Goal: Task Accomplishment & Management: Manage account settings

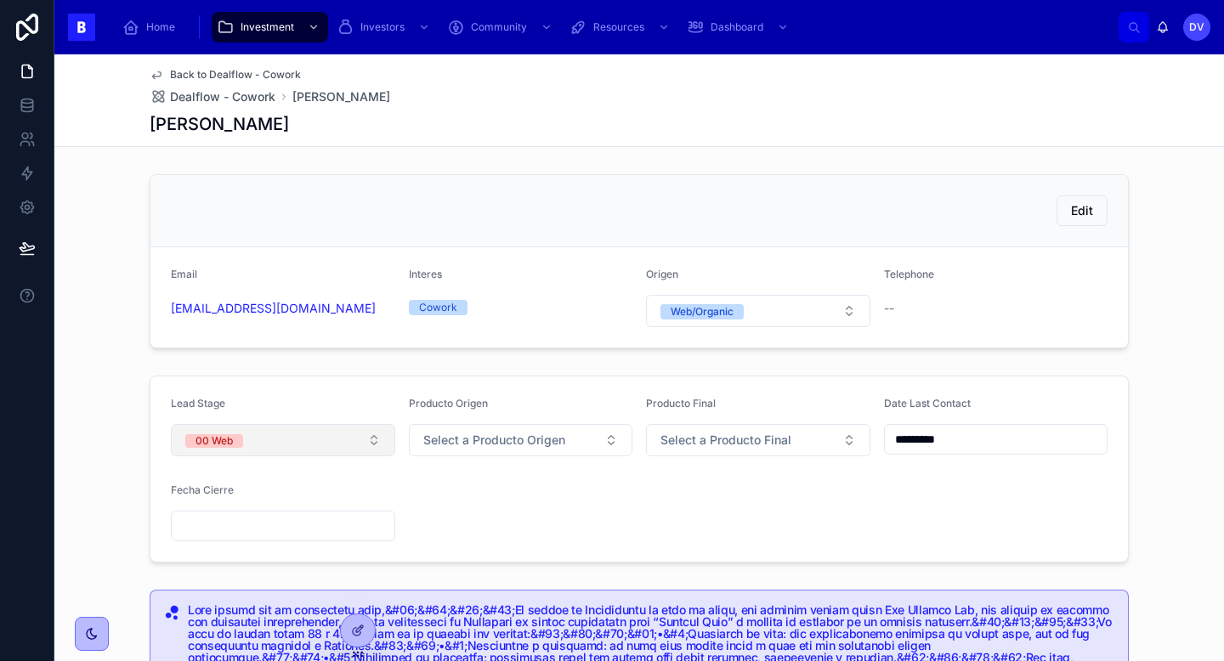
click at [363, 446] on button "00 Web" at bounding box center [283, 440] width 224 height 32
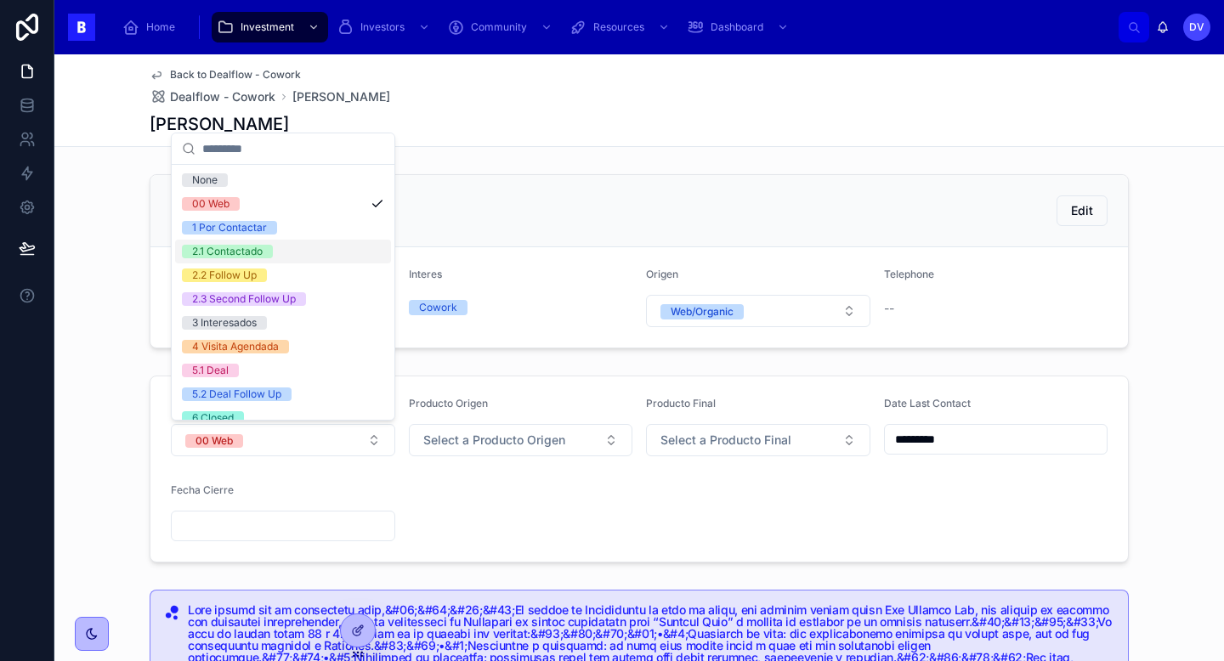
click at [342, 258] on div "2.1 Contactado" at bounding box center [283, 252] width 216 height 24
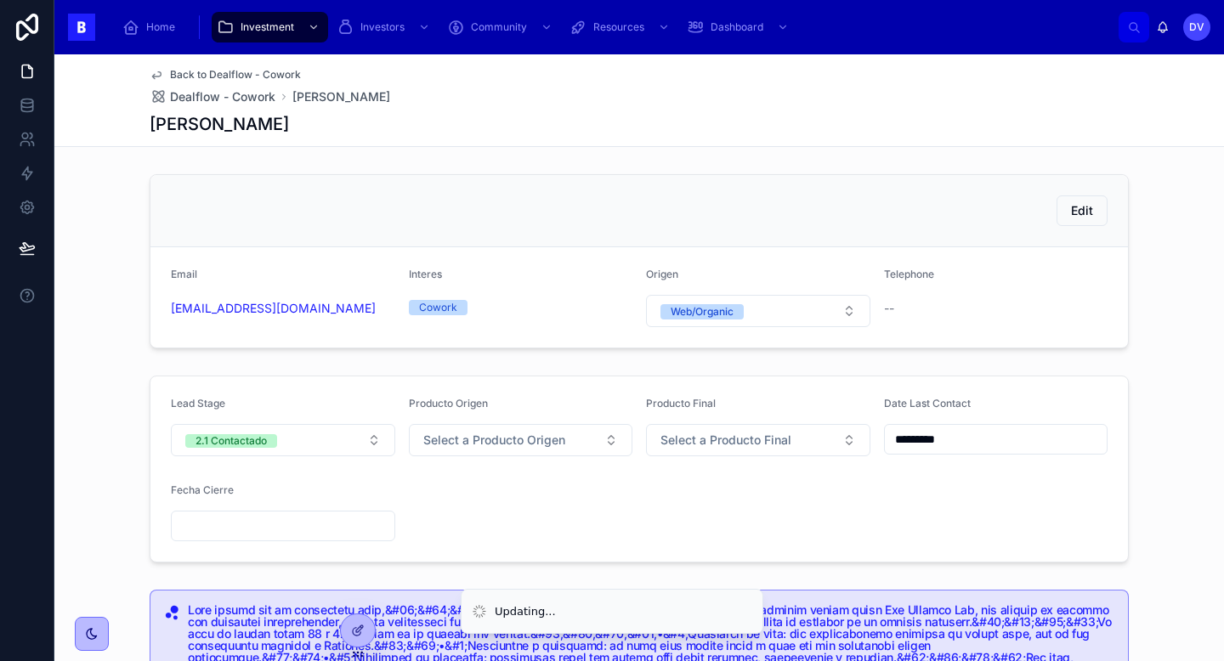
click at [987, 437] on input "*********" at bounding box center [996, 440] width 223 height 24
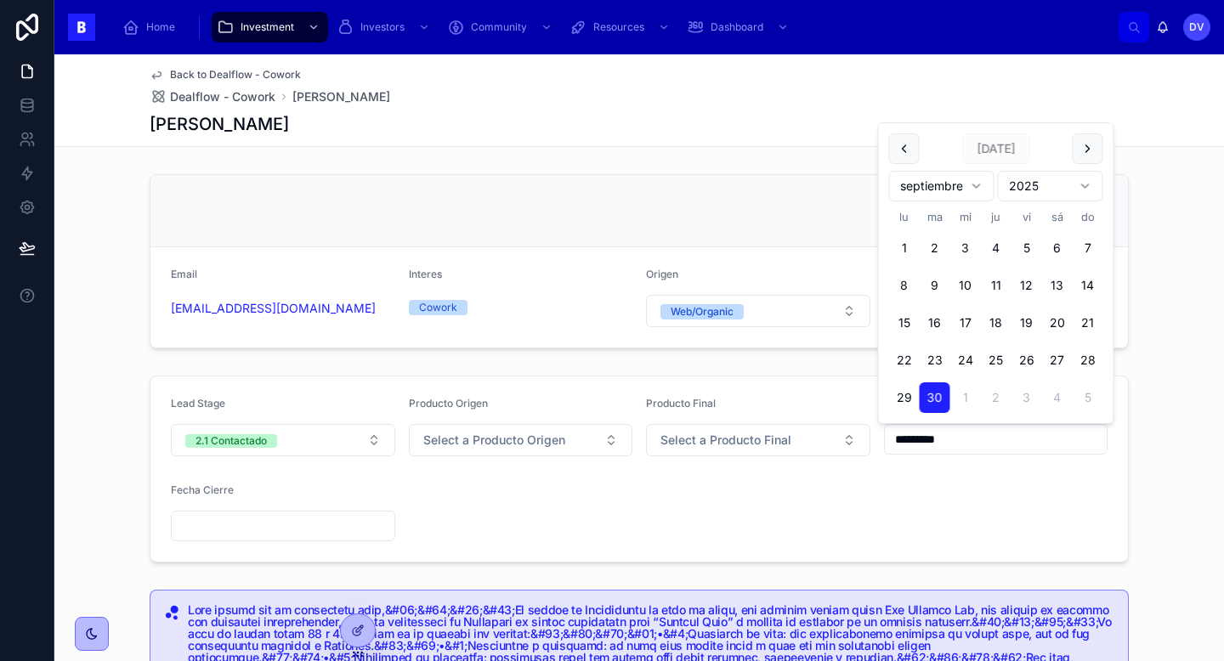
click at [994, 146] on span "[DATE]" at bounding box center [995, 148] width 67 height 31
click at [752, 155] on div "Back to Dealflow - Cowork Dealflow - Cowork [PERSON_NAME] [PERSON_NAME] Edit Em…" at bounding box center [639, 672] width 1170 height 1237
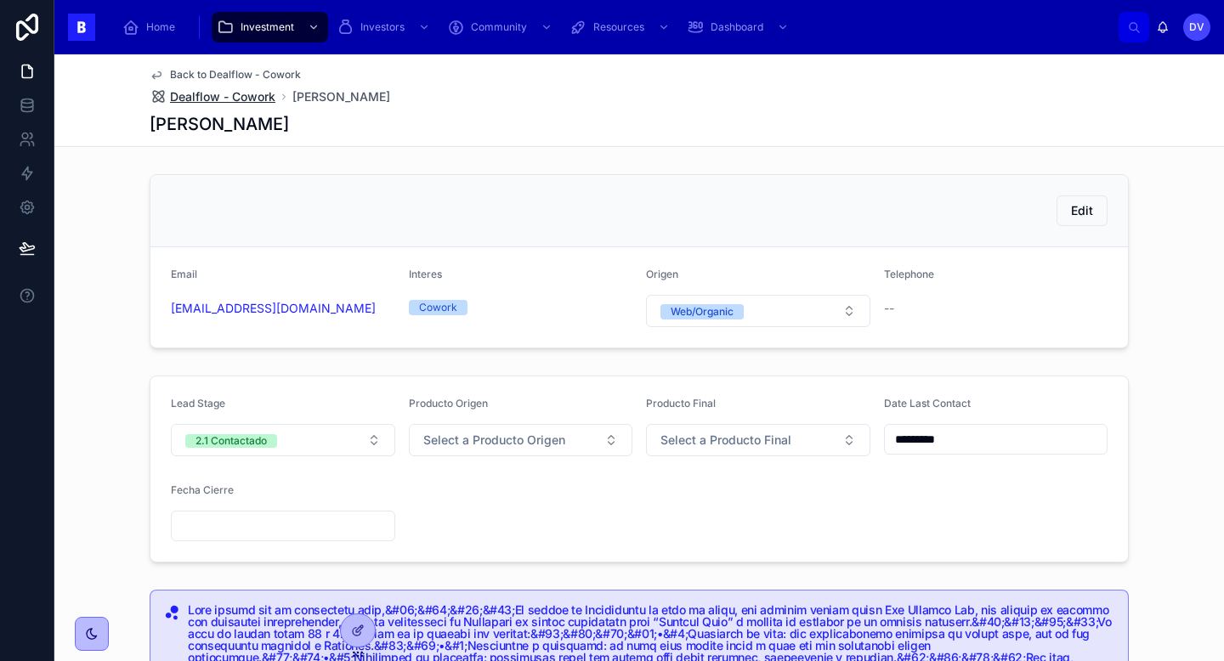
click at [257, 98] on span "Dealflow - Cowork" at bounding box center [222, 96] width 105 height 17
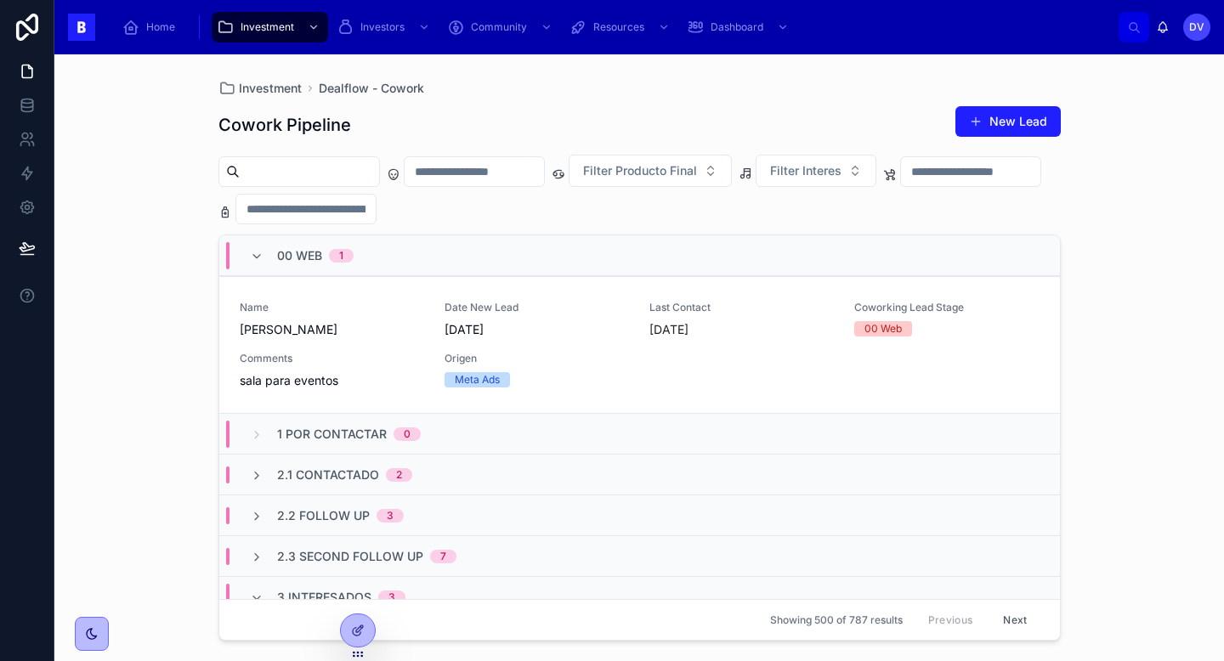
click at [395, 258] on div "00 Web 1" at bounding box center [639, 256] width 841 height 41
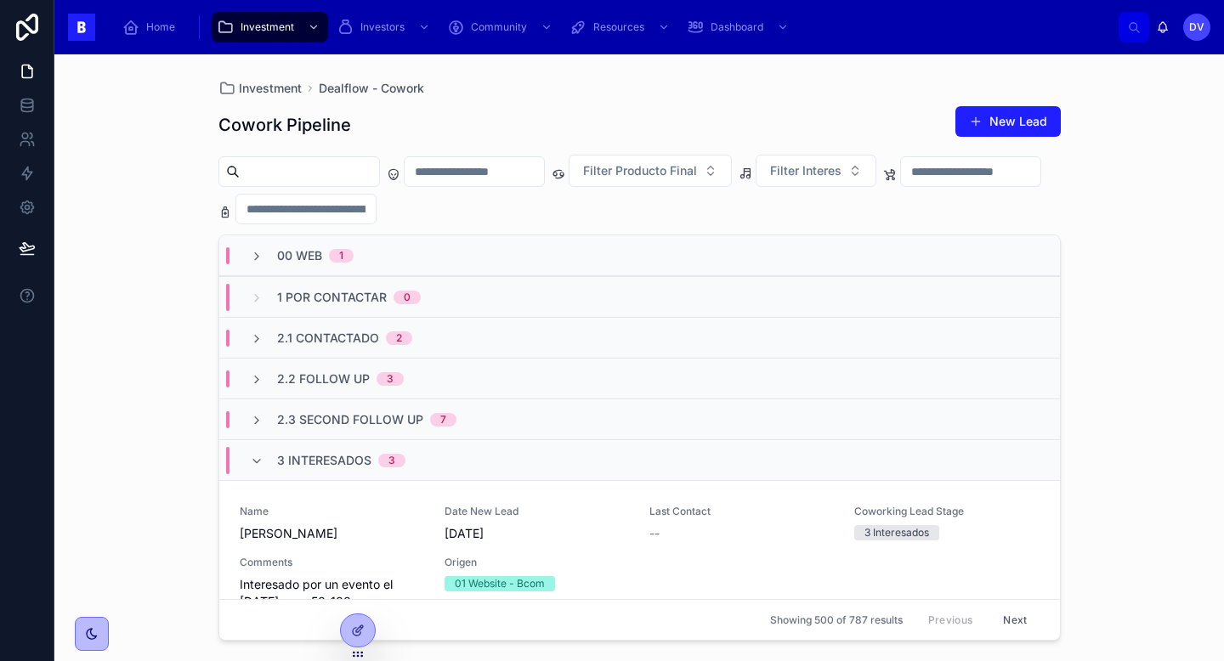
click at [291, 170] on input "text" at bounding box center [309, 172] width 139 height 24
click at [334, 332] on span "2.1 Contactado" at bounding box center [328, 338] width 102 height 17
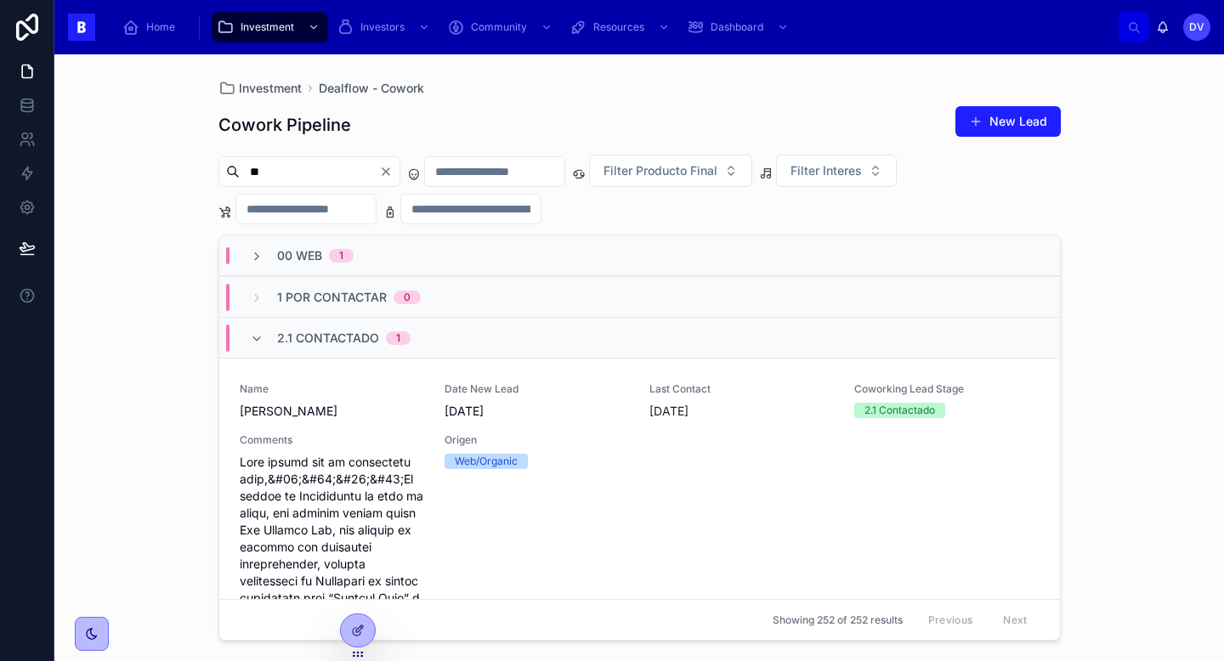
click at [349, 340] on span "2.1 Contactado" at bounding box center [328, 338] width 102 height 17
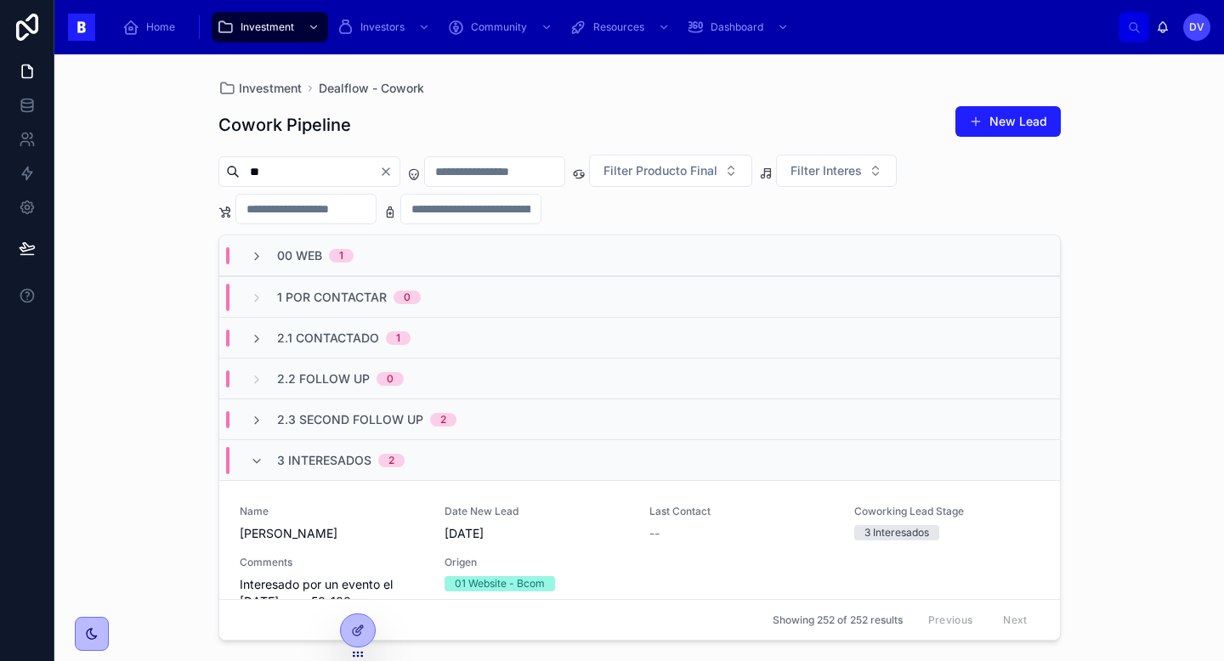
click at [377, 426] on span "2.3 Second Follow Up" at bounding box center [350, 420] width 146 height 17
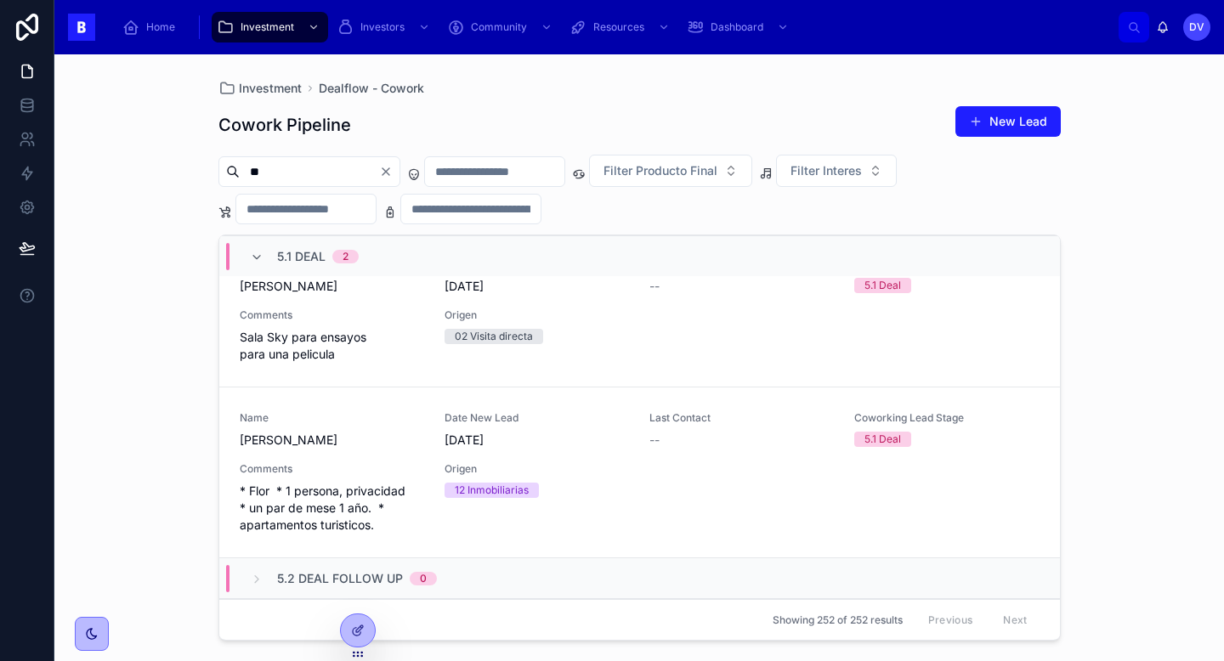
scroll to position [996, 0]
click at [297, 172] on input "**" at bounding box center [309, 172] width 139 height 24
drag, startPoint x: 278, startPoint y: 172, endPoint x: 230, endPoint y: 173, distance: 48.5
click at [230, 174] on div "**" at bounding box center [310, 171] width 182 height 31
paste input "******"
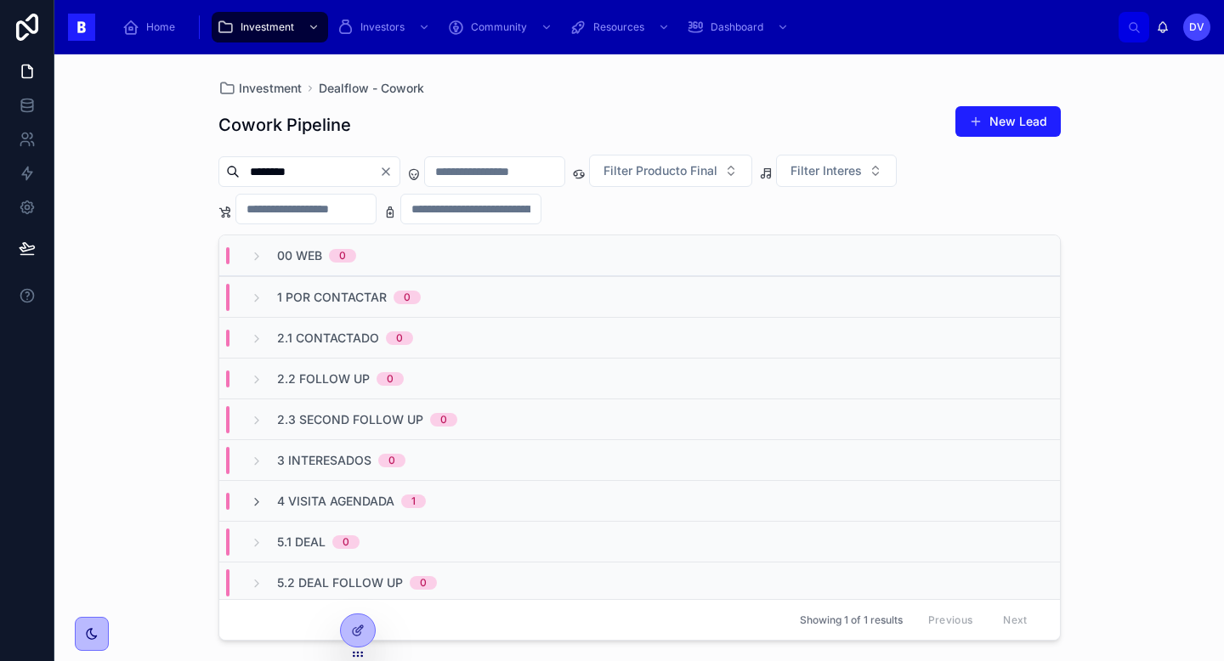
type input "********"
click at [607, 498] on div "4 Visita Agendada 1" at bounding box center [639, 500] width 841 height 41
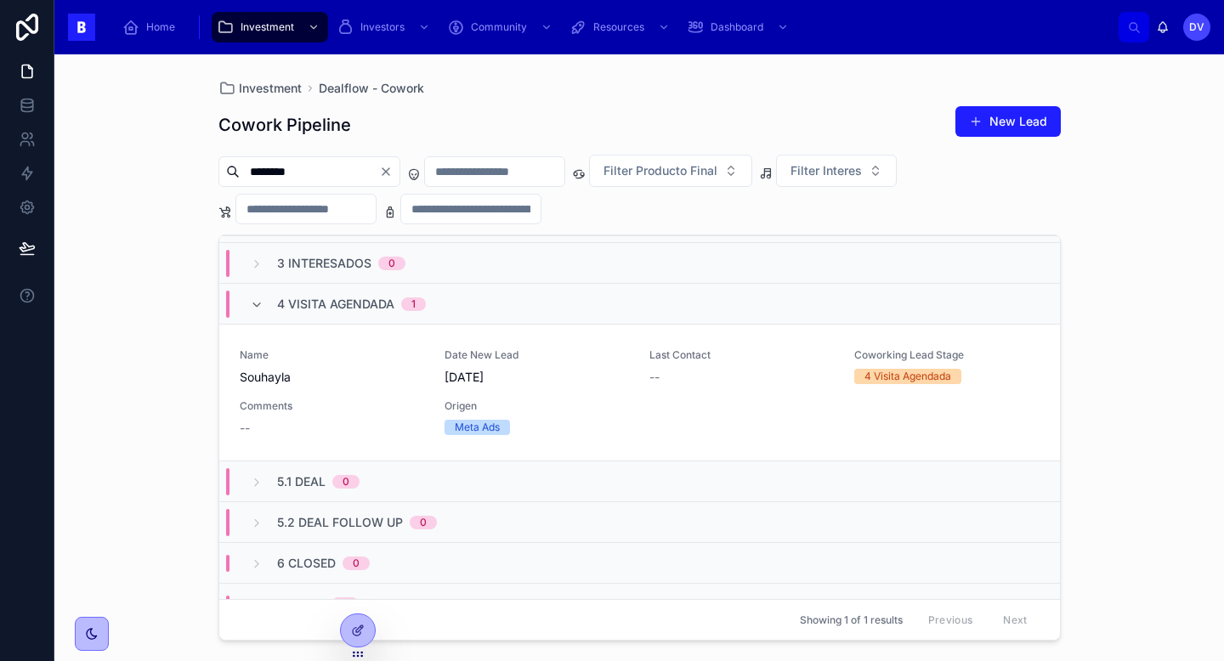
scroll to position [196, 0]
click at [589, 375] on span "[DATE]" at bounding box center [537, 378] width 184 height 17
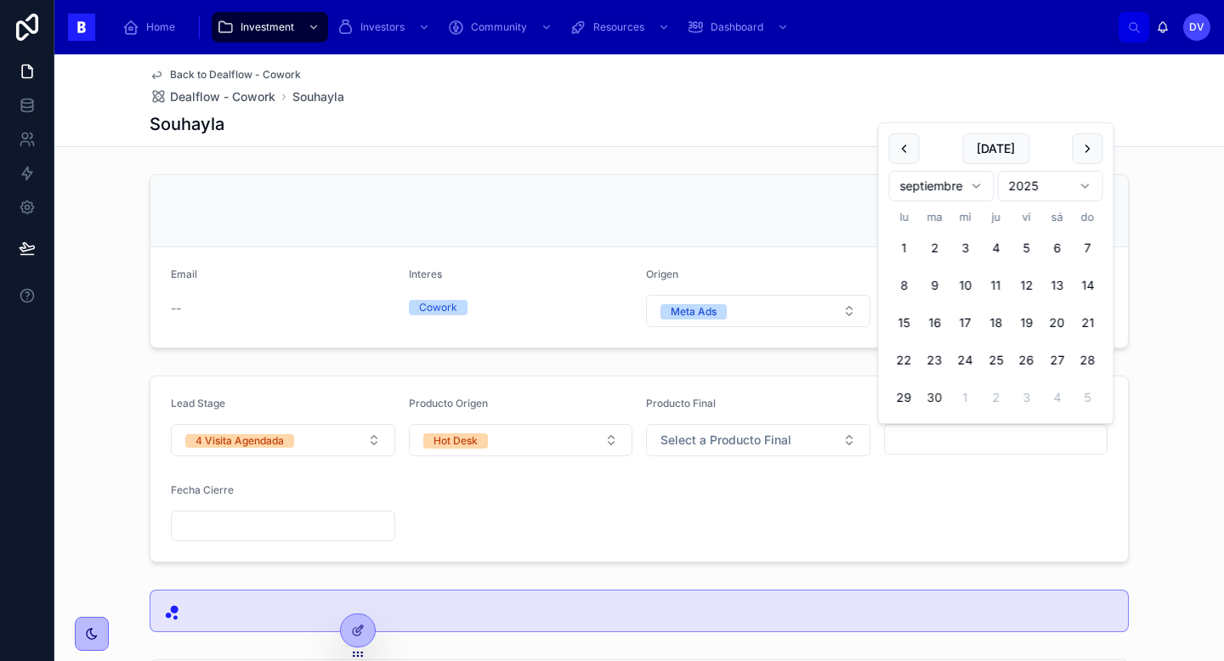
click at [933, 446] on input "text" at bounding box center [996, 440] width 223 height 24
click at [1006, 158] on button "[DATE]" at bounding box center [995, 148] width 67 height 31
type input "*********"
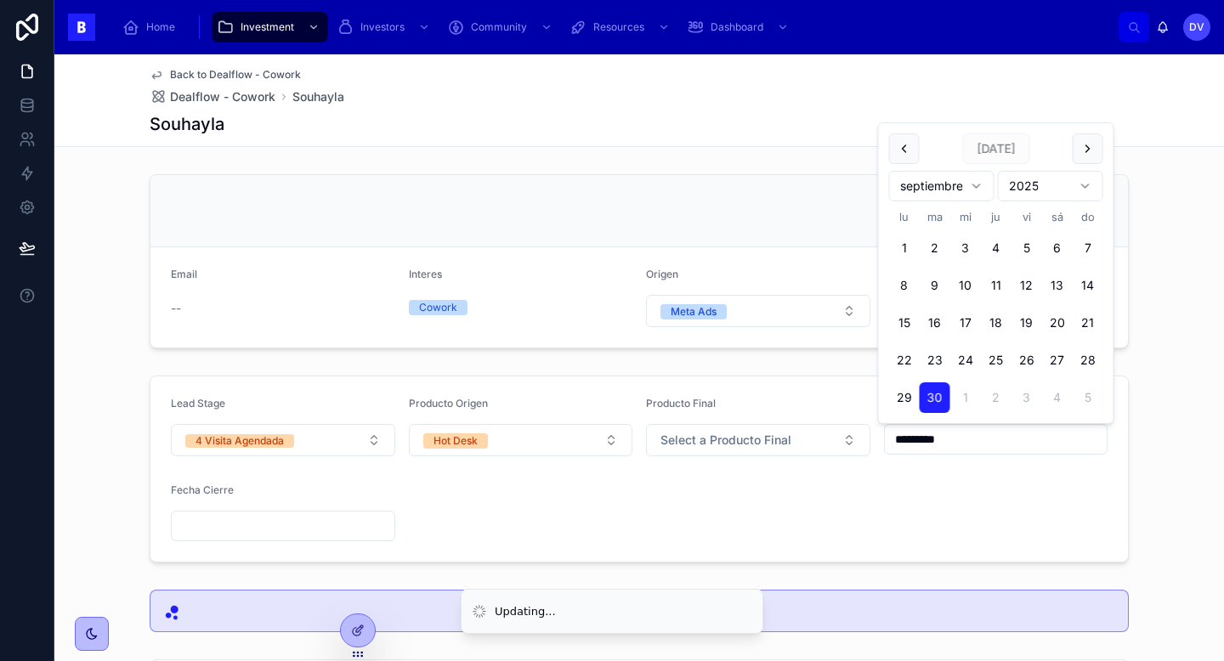
click at [754, 529] on form "Lead Stage 4 Visita Agendada Producto Origen Hot Desk Producto Final Select a P…" at bounding box center [639, 469] width 978 height 185
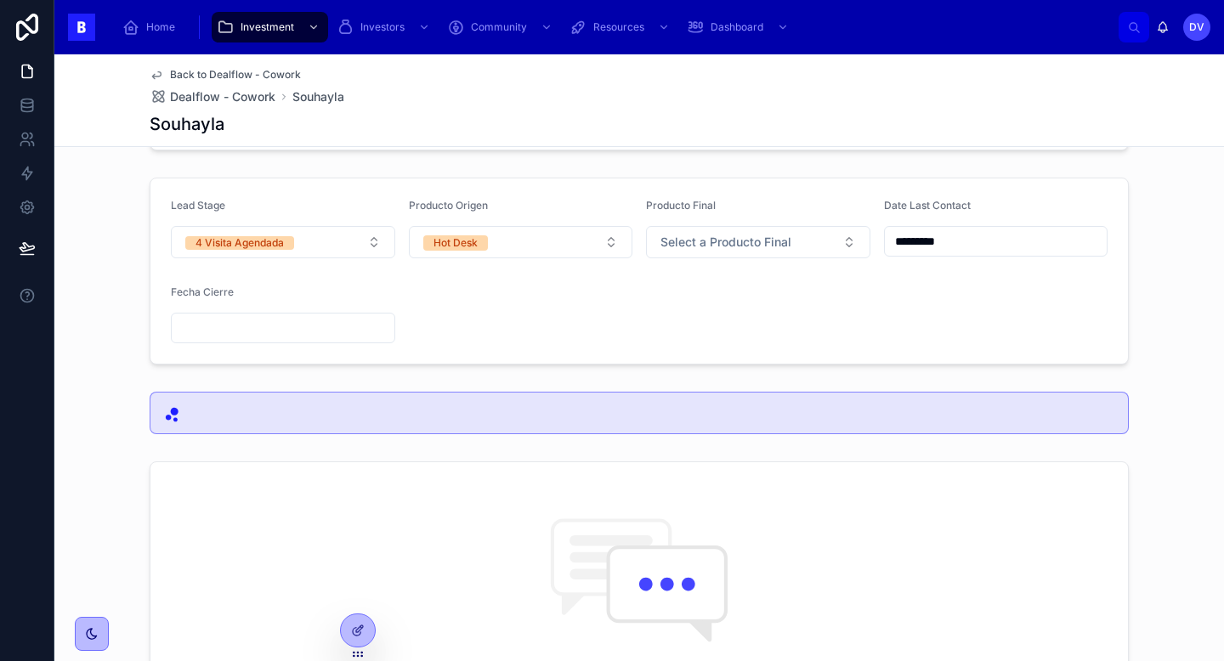
scroll to position [198, 0]
click at [370, 253] on button "4 Visita Agendada" at bounding box center [283, 242] width 224 height 32
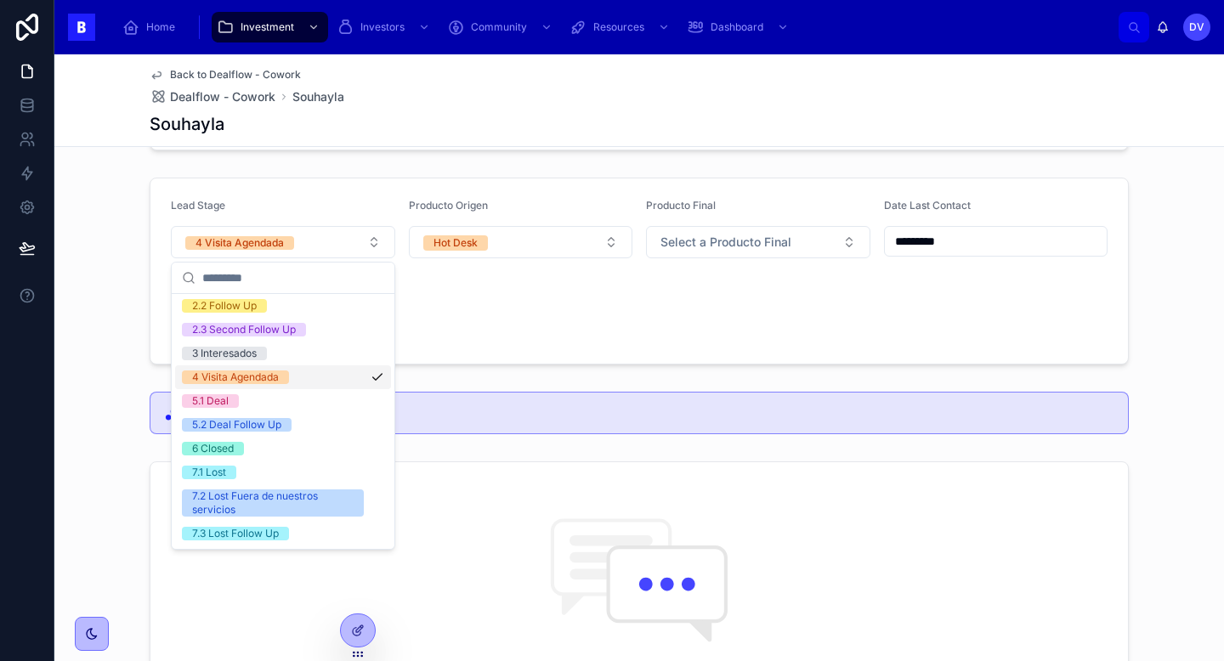
scroll to position [98, 0]
click at [299, 450] on div "6 Closed" at bounding box center [283, 450] width 216 height 24
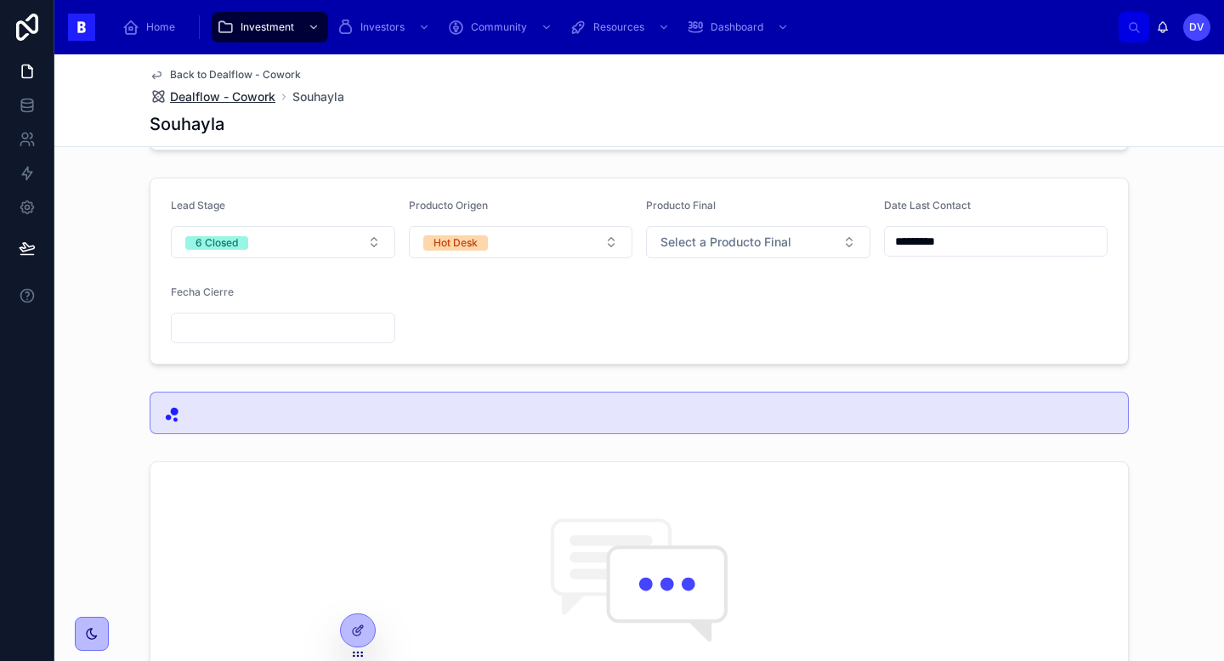
click at [235, 95] on span "Dealflow - Cowork" at bounding box center [222, 96] width 105 height 17
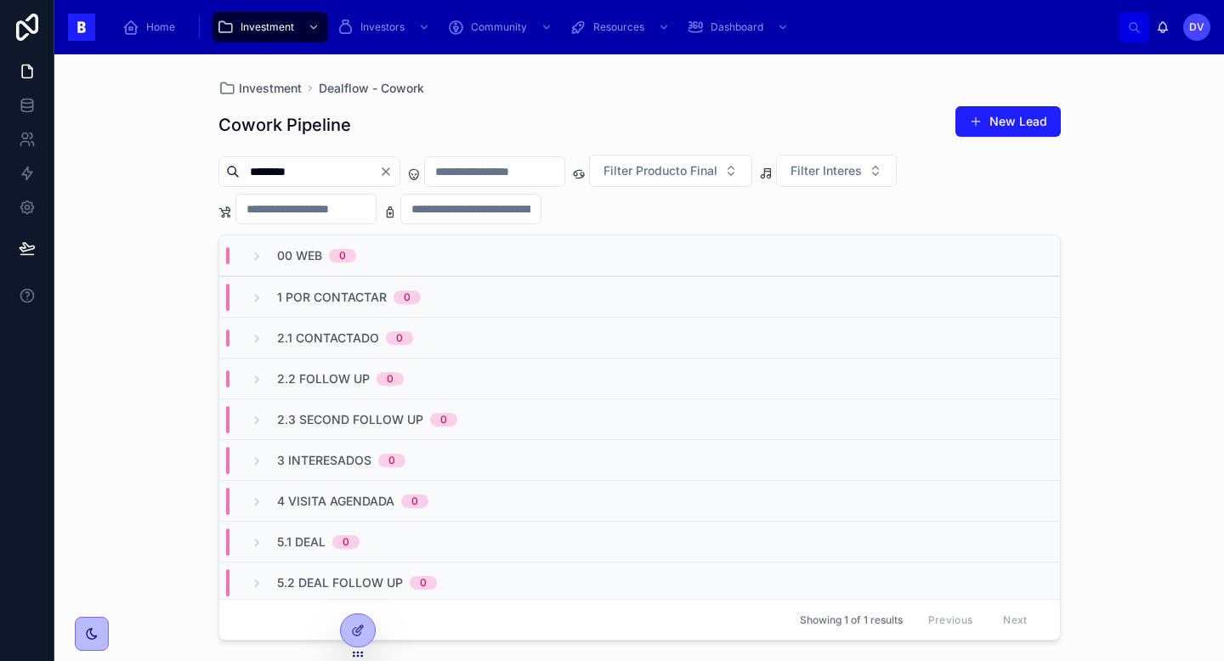
click at [393, 170] on icon "Clear" at bounding box center [386, 172] width 14 height 14
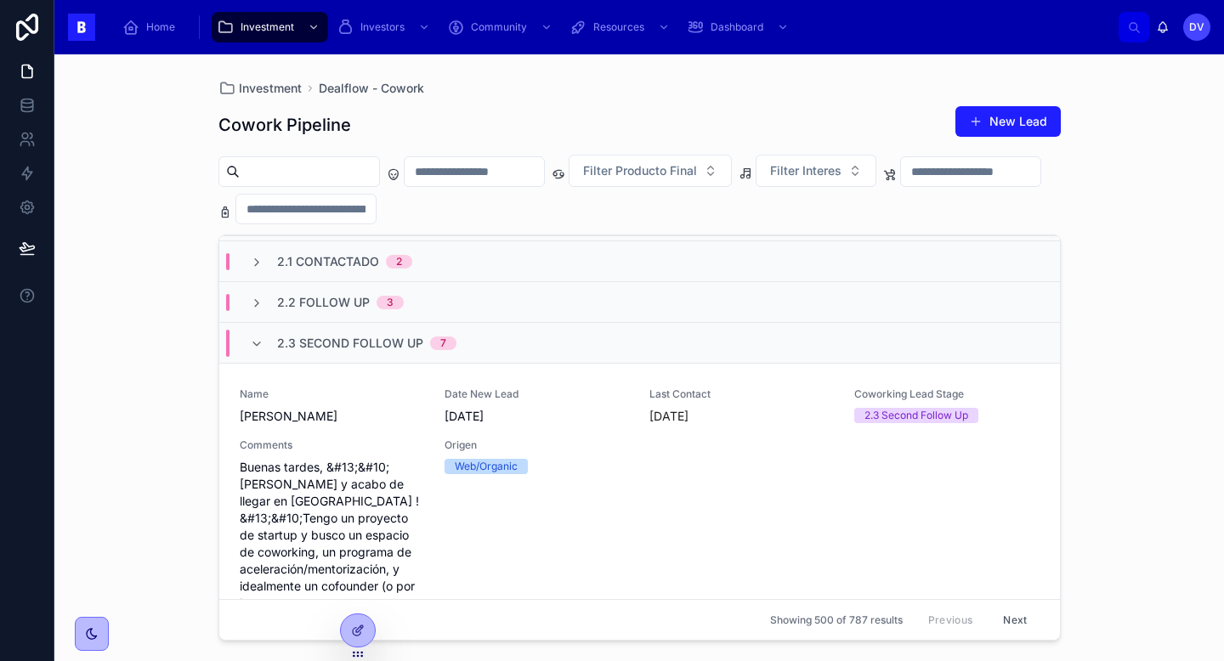
scroll to position [62, 0]
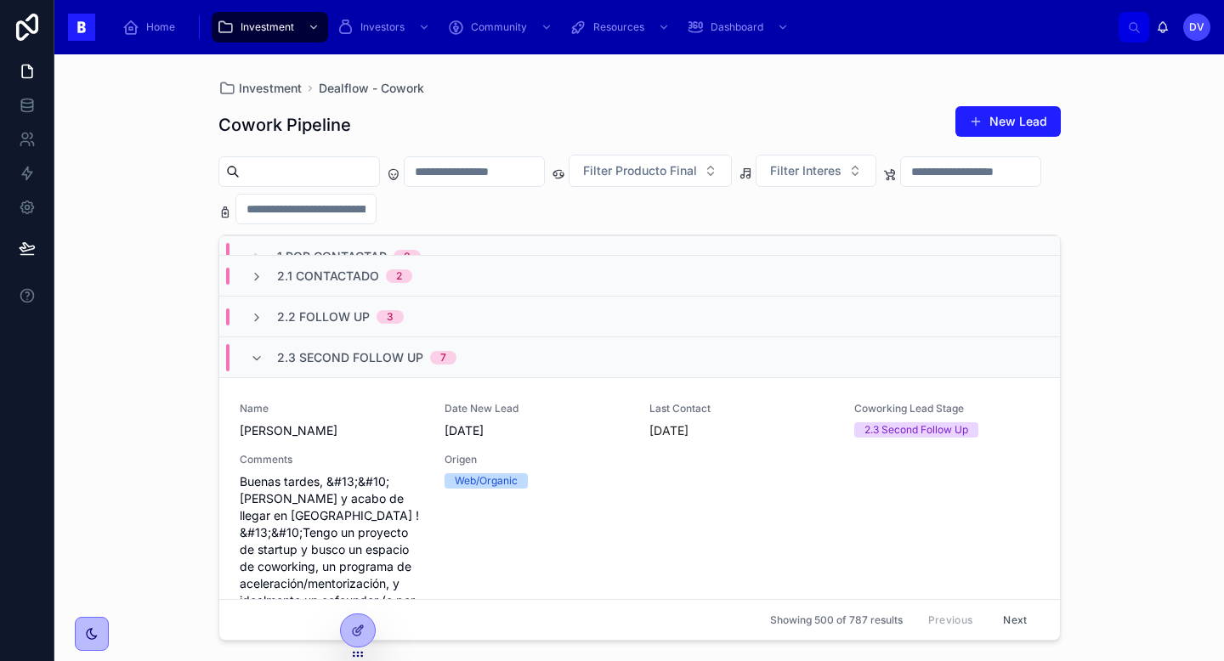
click at [377, 361] on span "2.3 Second Follow Up" at bounding box center [350, 357] width 146 height 17
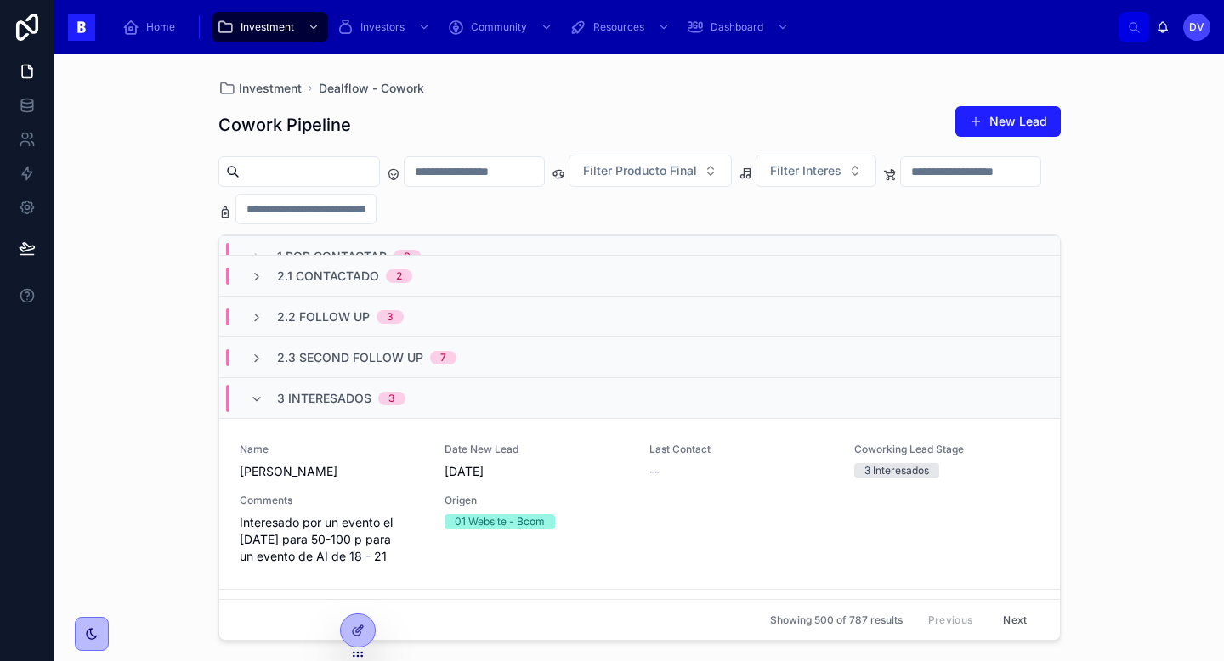
click at [390, 394] on div "3" at bounding box center [392, 399] width 7 height 14
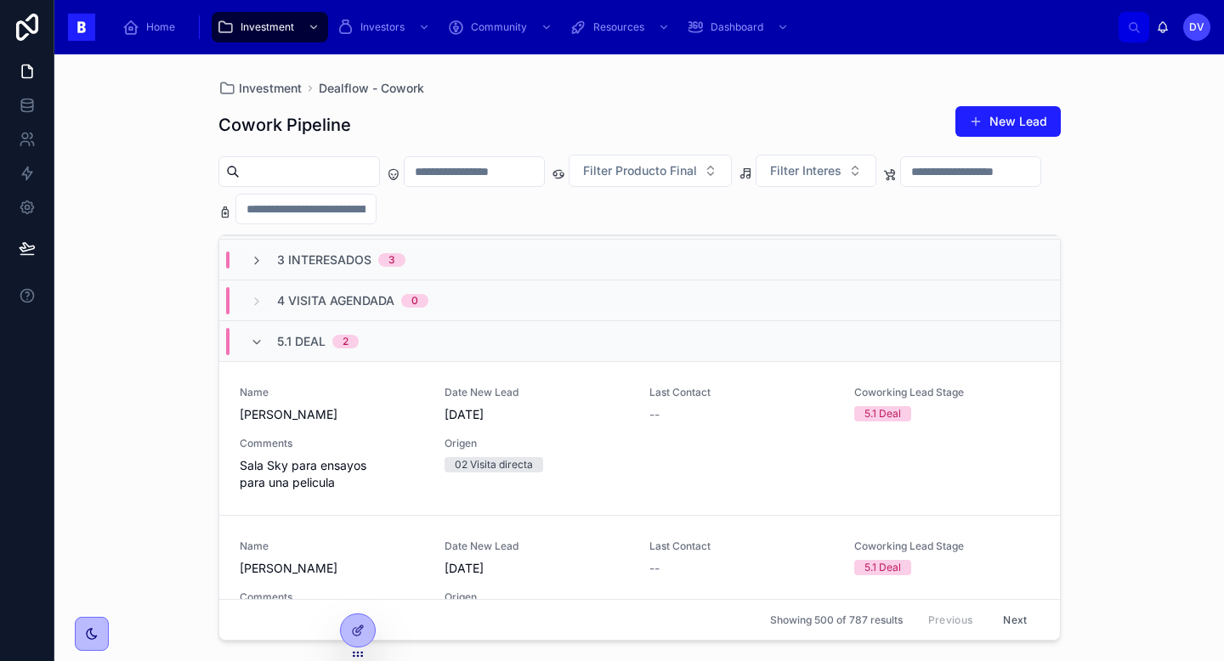
scroll to position [308, 0]
